Goal: Transaction & Acquisition: Obtain resource

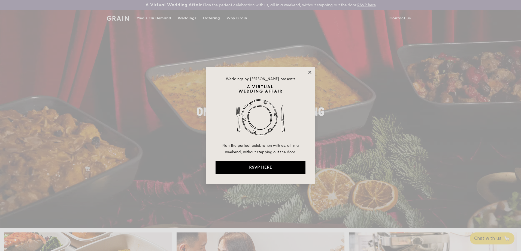
click at [309, 72] on icon at bounding box center [309, 72] width 5 height 5
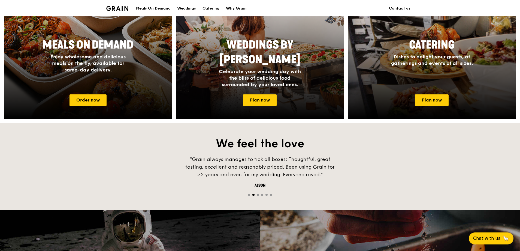
scroll to position [272, 0]
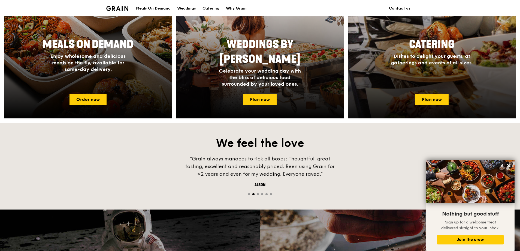
click at [431, 106] on div at bounding box center [432, 39] width 184 height 174
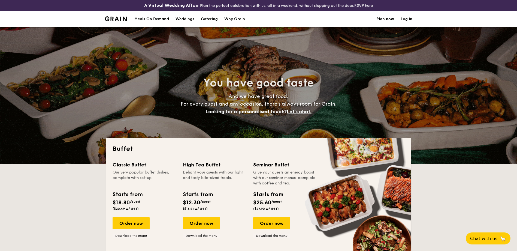
select select
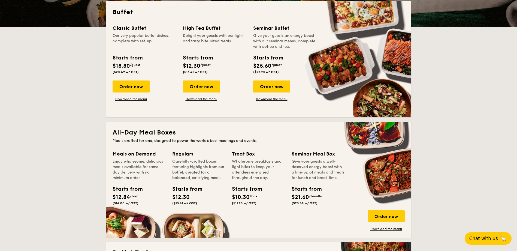
scroll to position [163, 0]
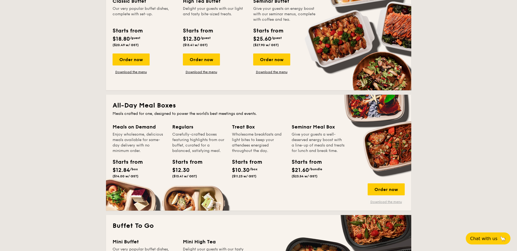
click at [390, 202] on link "Download the menu" at bounding box center [386, 201] width 37 height 4
